Goal: Task Accomplishment & Management: Use online tool/utility

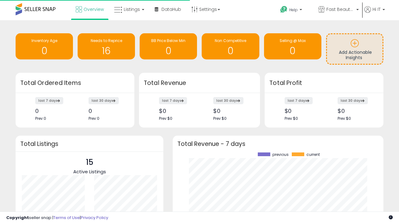
scroll to position [87, 198]
click at [337, 10] on span "Fast Beauty ([GEOGRAPHIC_DATA])" at bounding box center [340, 9] width 28 height 6
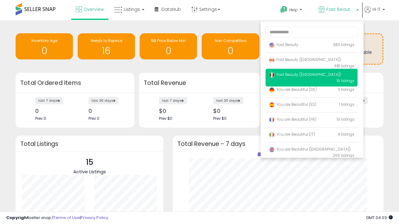
click at [311, 61] on span "Fast Beauty ([GEOGRAPHIC_DATA])" at bounding box center [304, 59] width 72 height 5
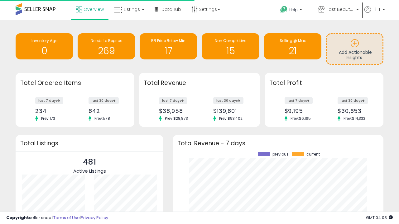
scroll to position [87, 198]
click at [128, 9] on span "Listings" at bounding box center [132, 9] width 16 height 6
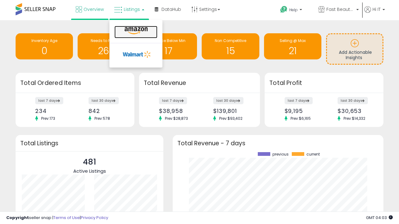
click at [135, 31] on icon at bounding box center [135, 31] width 27 height 8
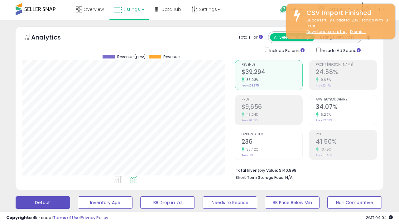
scroll to position [128, 212]
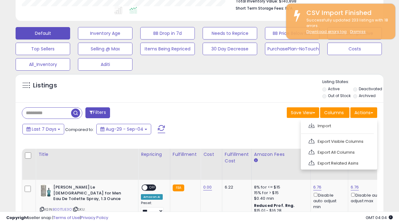
click at [311, 125] on span at bounding box center [311, 125] width 6 height 5
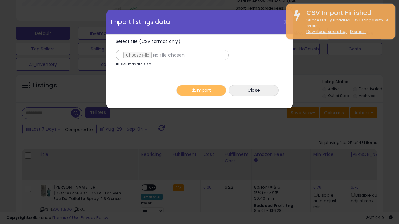
type input "**********"
click at [201, 90] on button "Import" at bounding box center [201, 90] width 50 height 11
